Goal: Book appointment/travel/reservation

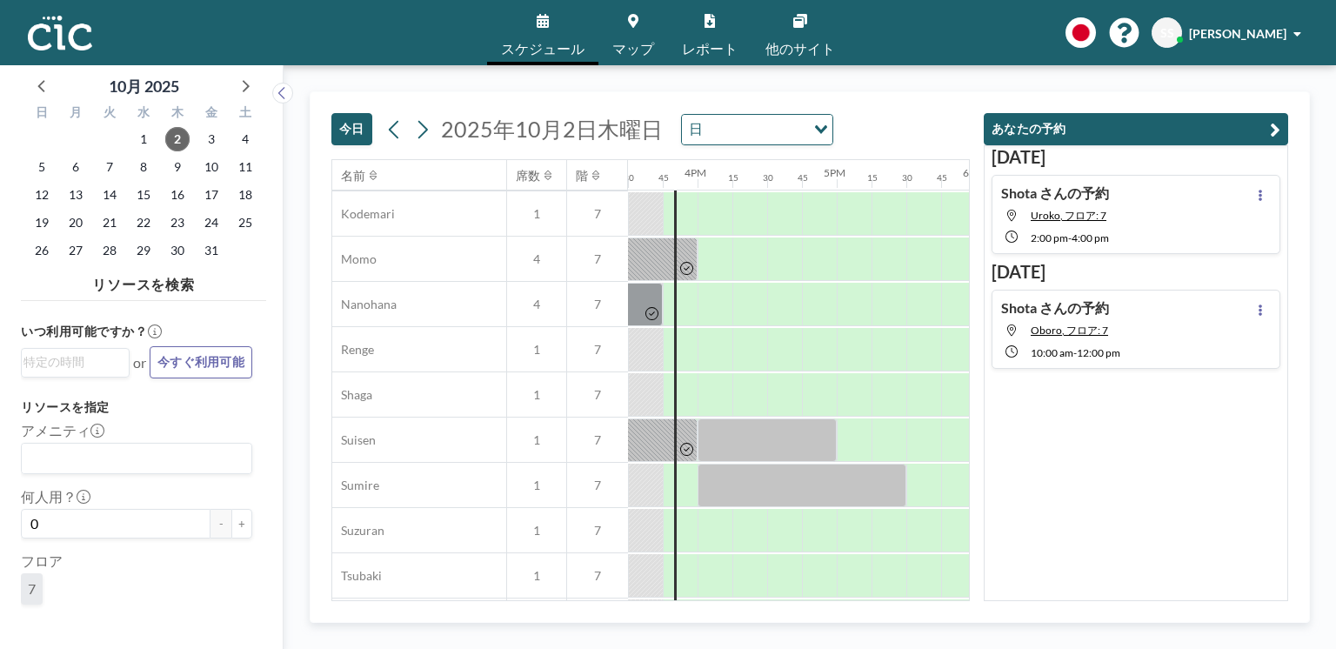
scroll to position [1223, 2157]
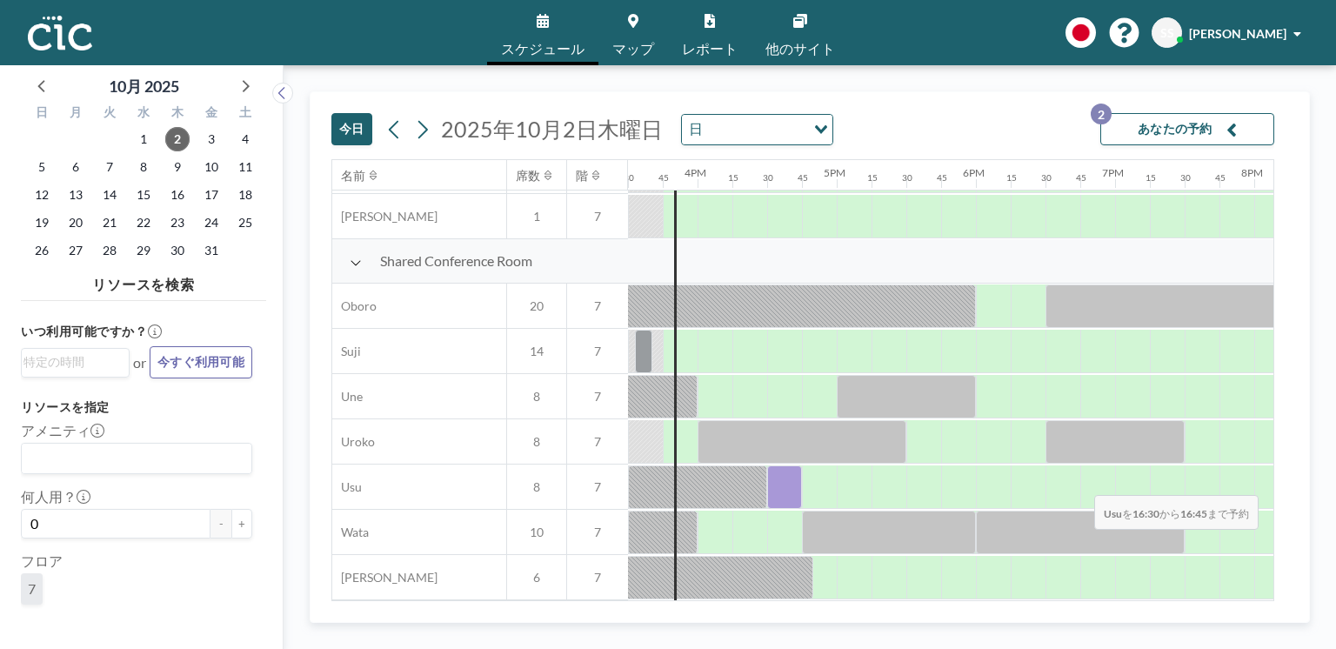
click at [776, 485] on div at bounding box center [784, 486] width 35 height 43
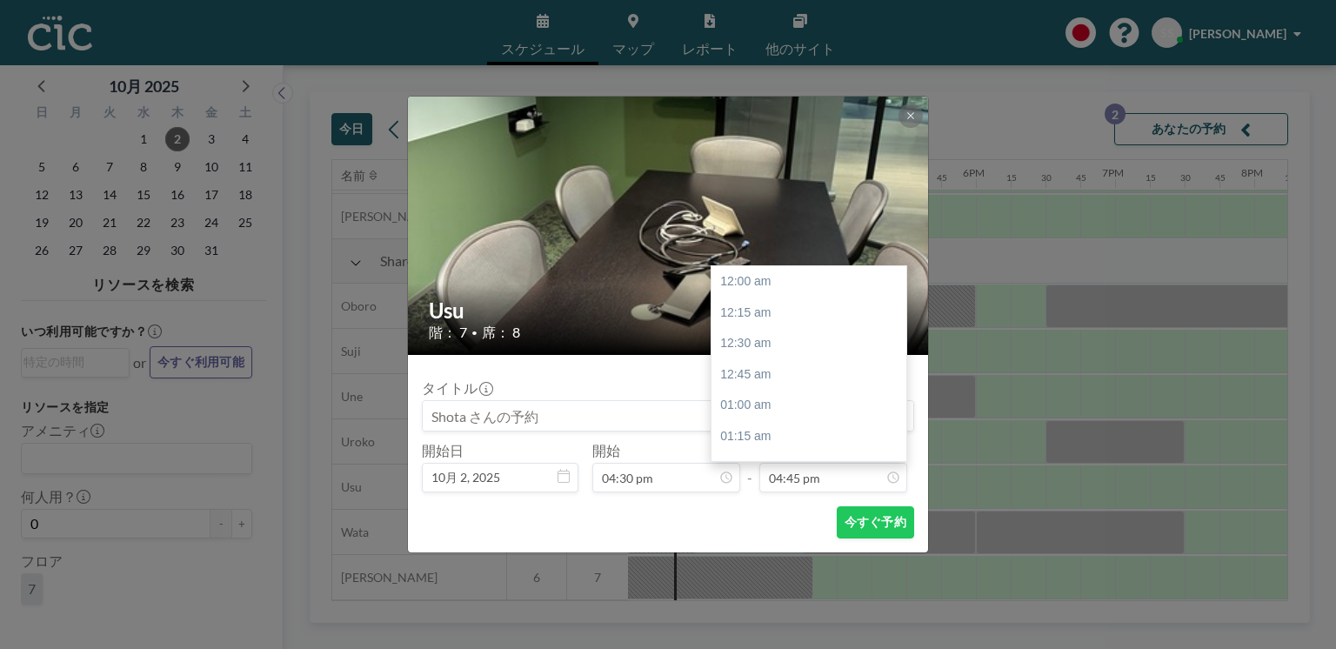
scroll to position [2075, 0]
click at [784, 430] on div "06:00 pm" at bounding box center [812, 436] width 200 height 31
type input "06:00 pm"
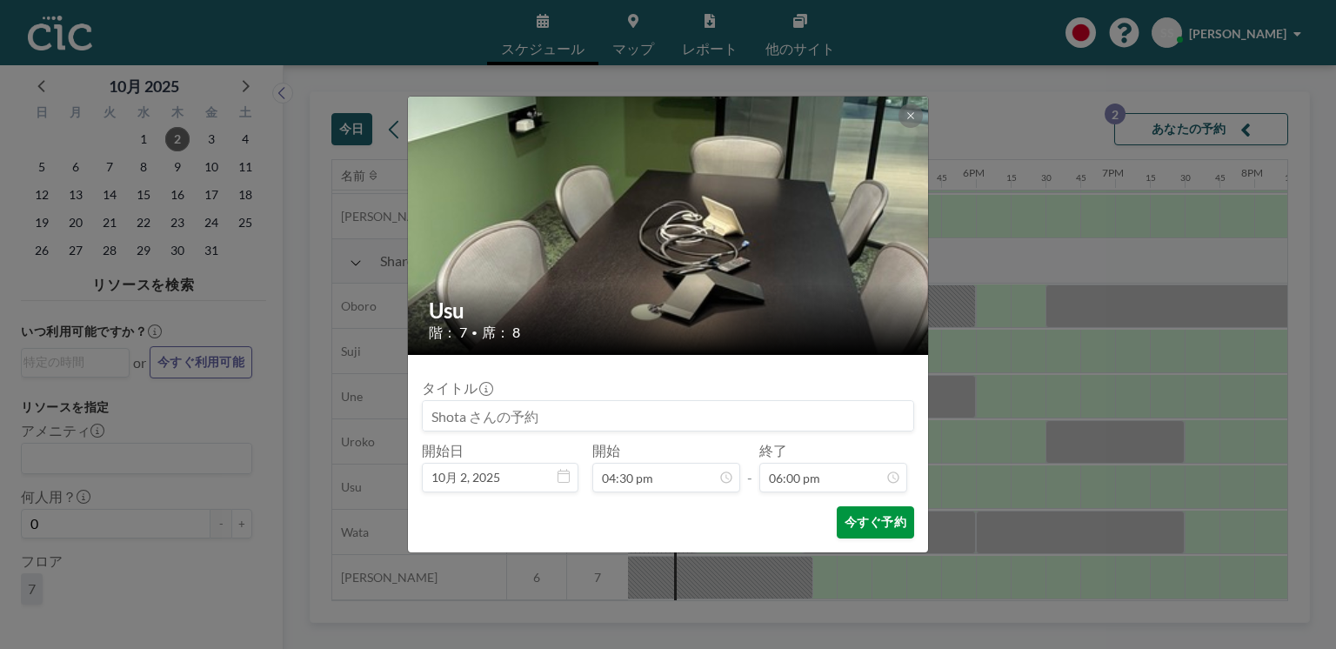
scroll to position [2229, 0]
click at [866, 523] on button "今すぐ予約" at bounding box center [875, 522] width 77 height 32
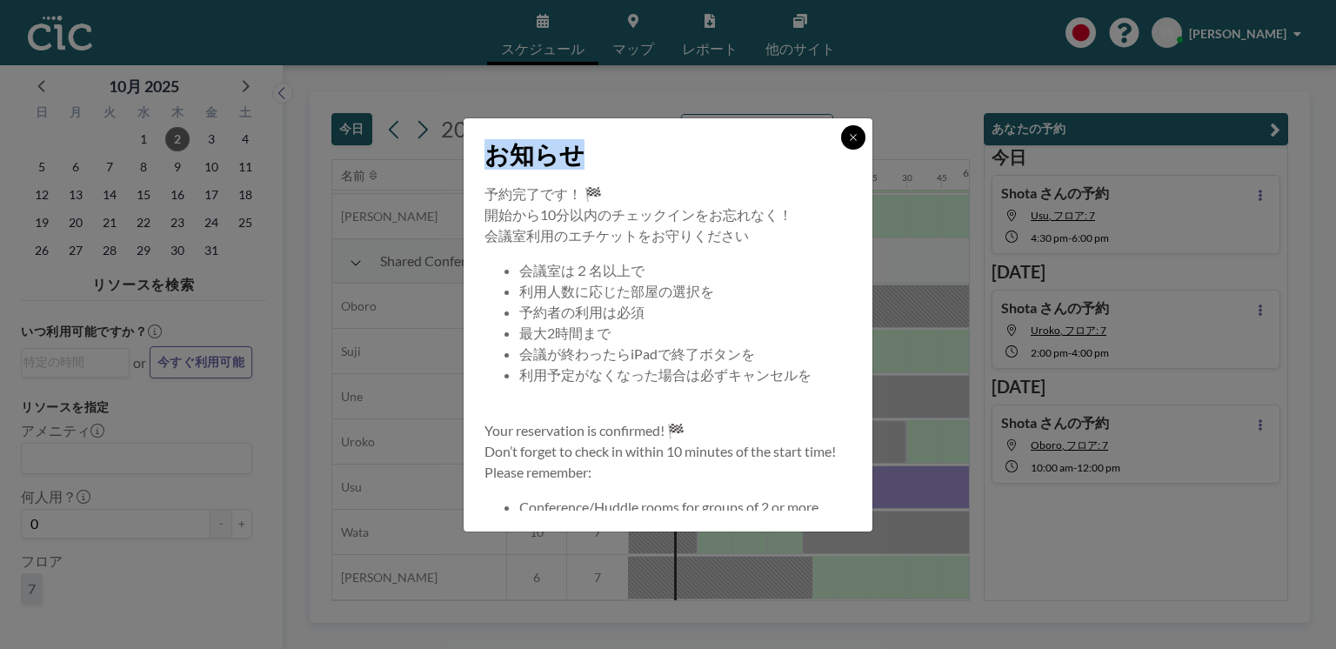
drag, startPoint x: 839, startPoint y: 135, endPoint x: 856, endPoint y: 137, distance: 16.6
click at [856, 137] on div "お知らせ" at bounding box center [668, 150] width 409 height 65
click at [856, 137] on icon at bounding box center [853, 137] width 10 height 10
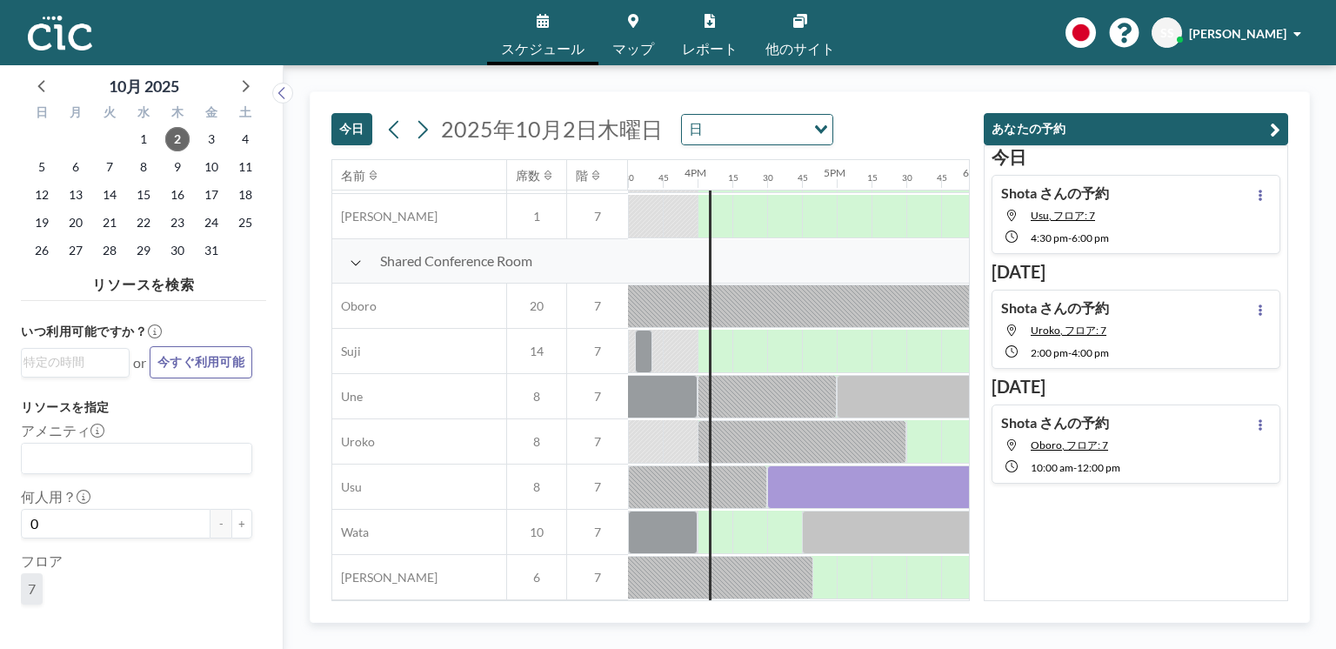
scroll to position [1222, 2157]
click at [650, 13] on link "マップ" at bounding box center [634, 32] width 70 height 65
